Goal: Transaction & Acquisition: Purchase product/service

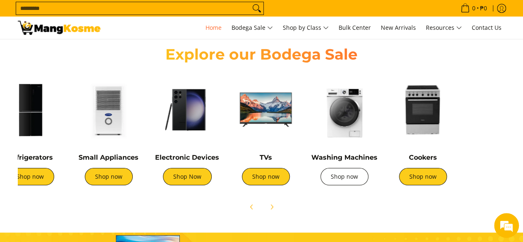
scroll to position [0, 102]
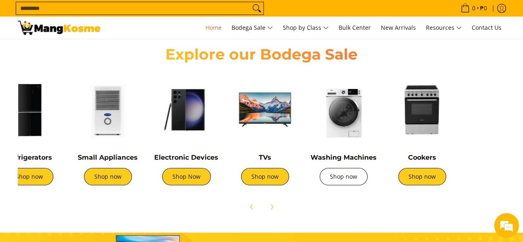
click at [345, 172] on link "Shop now" at bounding box center [344, 176] width 48 height 17
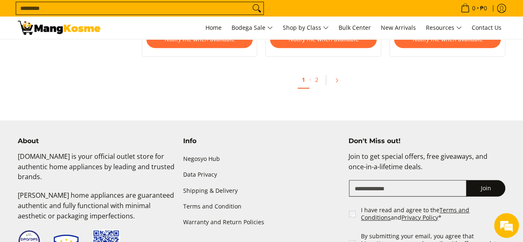
scroll to position [1859, 0]
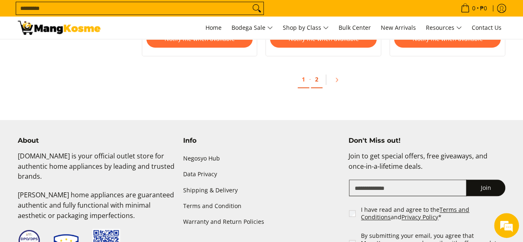
click at [313, 85] on link "2" at bounding box center [317, 79] width 12 height 17
